Goal: Transaction & Acquisition: Purchase product/service

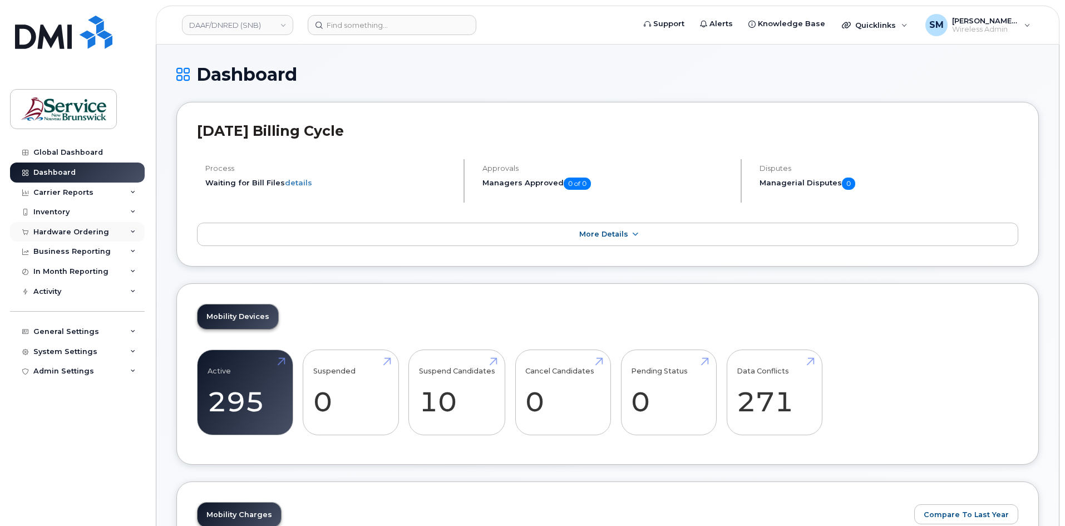
click at [67, 238] on div "Hardware Ordering" at bounding box center [77, 232] width 135 height 20
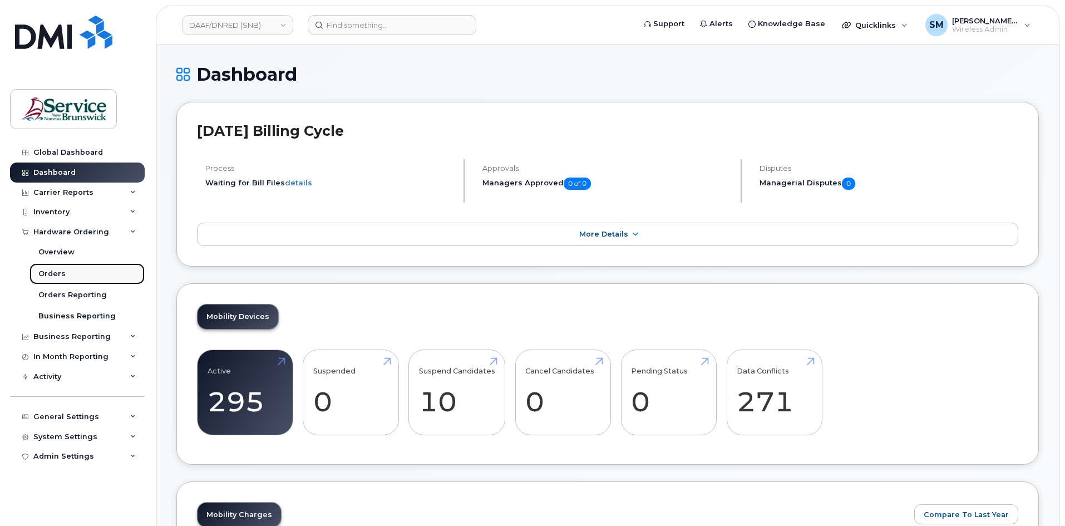
click at [62, 268] on link "Orders" at bounding box center [86, 273] width 115 height 21
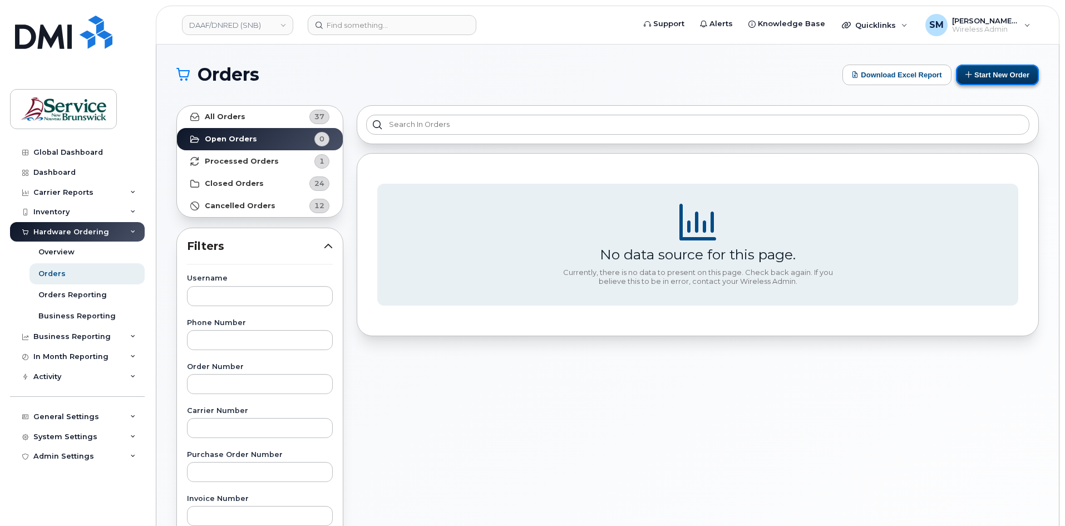
click at [1007, 65] on button "Start New Order" at bounding box center [997, 75] width 83 height 21
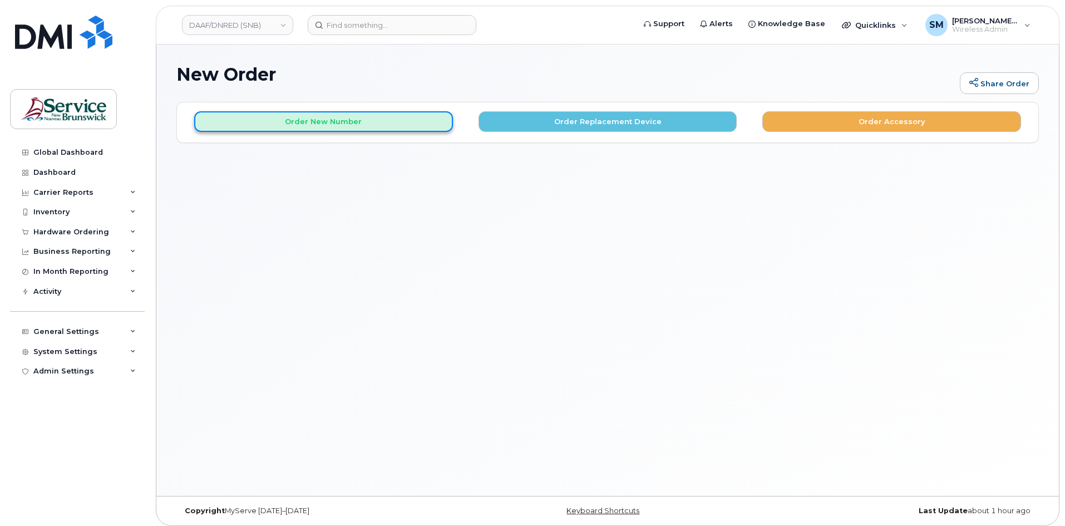
click at [329, 124] on button "Order New Number" at bounding box center [323, 121] width 259 height 21
